Goal: Navigation & Orientation: Find specific page/section

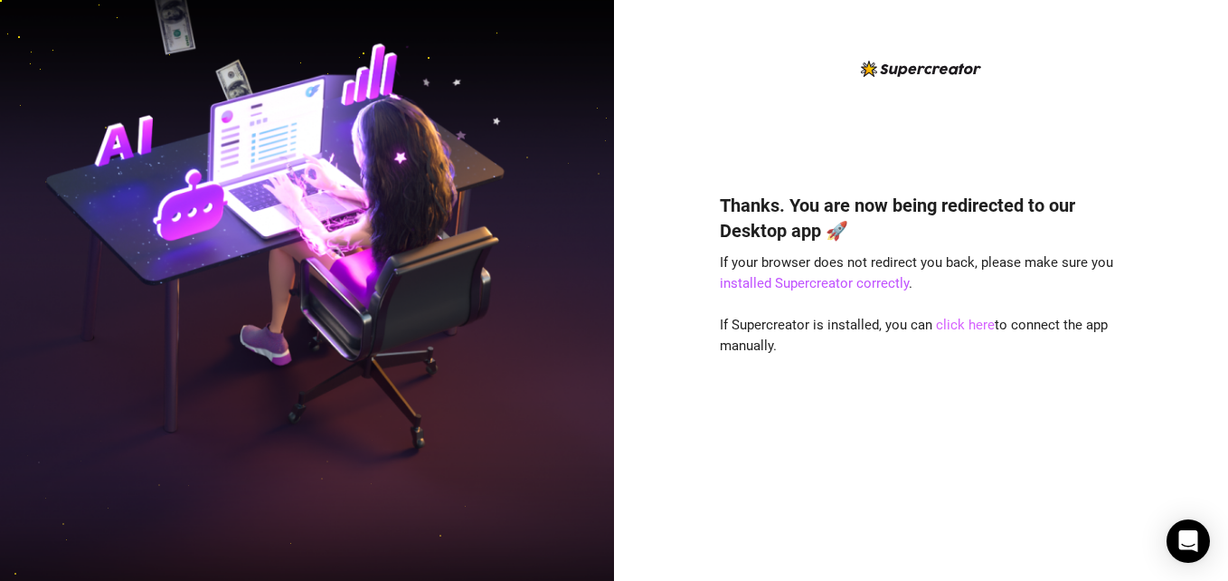
click at [971, 325] on link "click here" at bounding box center [965, 325] width 59 height 16
